Goal: Check status: Check status

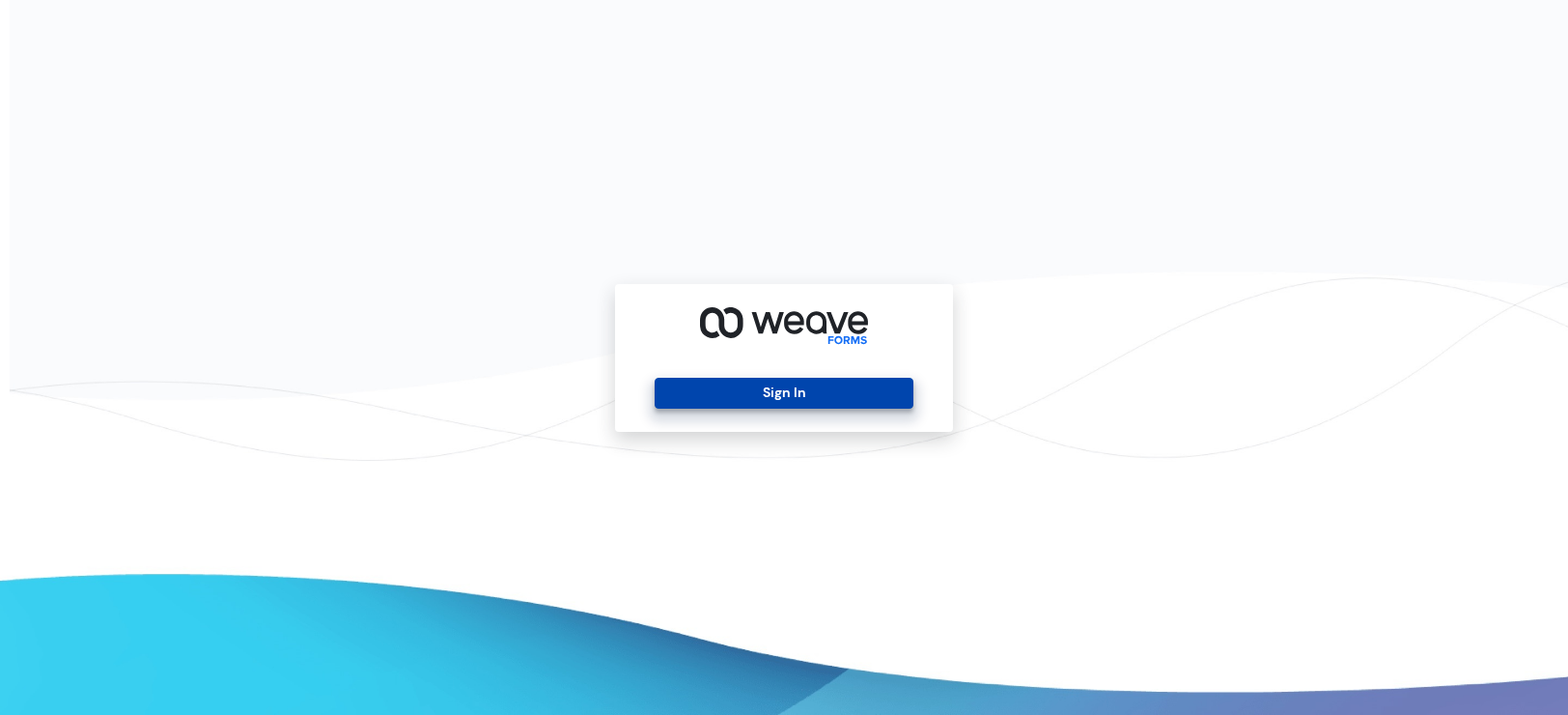
click at [853, 393] on button "Sign In" at bounding box center [784, 393] width 258 height 30
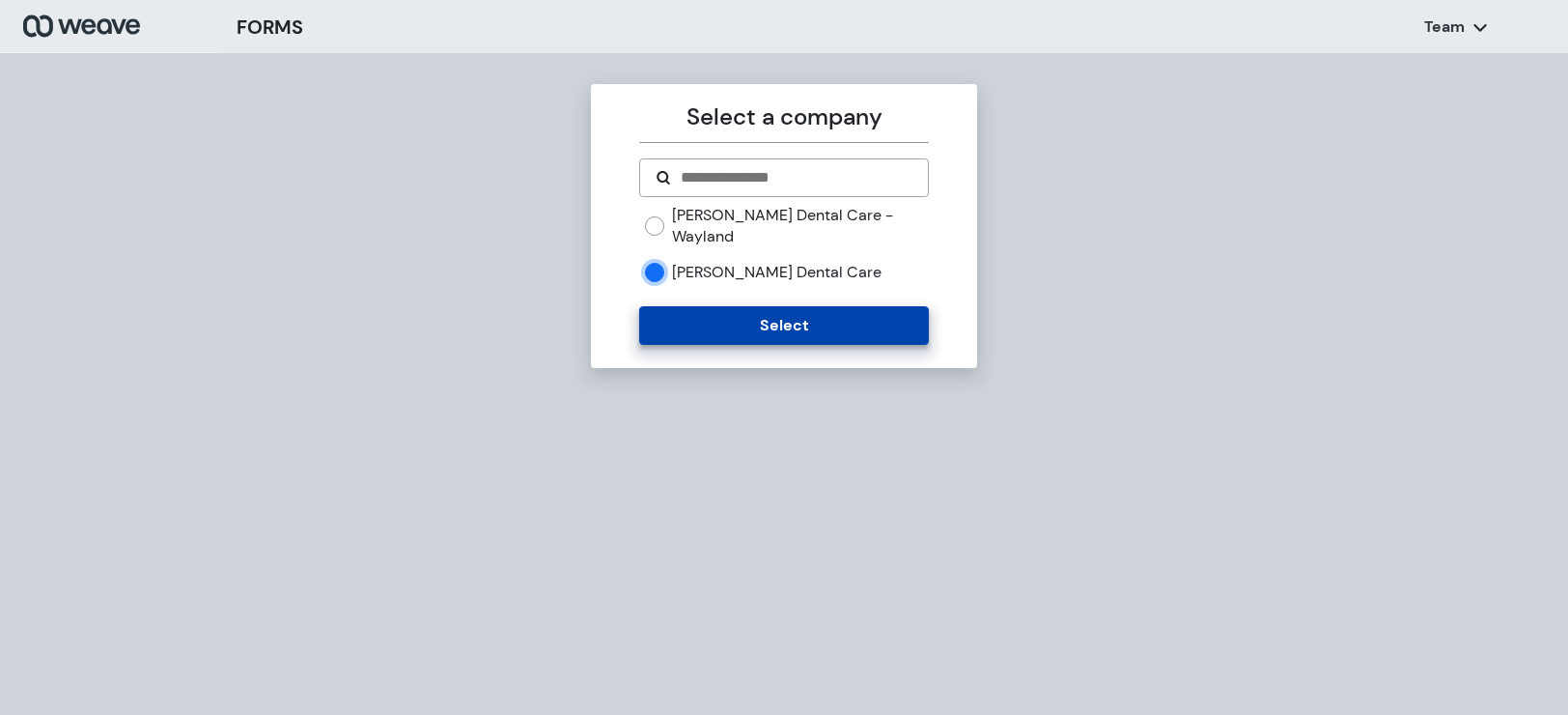
click at [708, 306] on button "Select" at bounding box center [784, 325] width 289 height 38
